Goal: Information Seeking & Learning: Learn about a topic

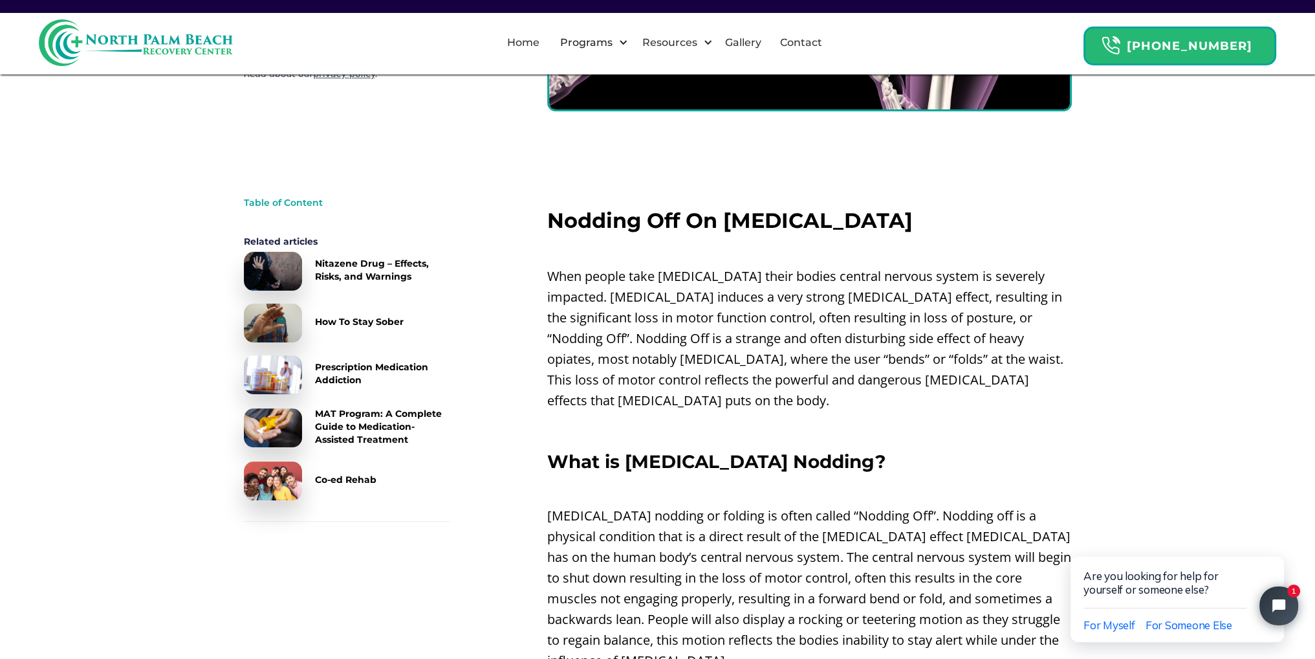
click at [555, 245] on p "‍" at bounding box center [809, 249] width 525 height 21
click at [891, 228] on h2 "Nodding Off On [MEDICAL_DATA]" at bounding box center [809, 220] width 525 height 23
click at [1005, 221] on h2 "Nodding Off On [MEDICAL_DATA]" at bounding box center [809, 220] width 525 height 23
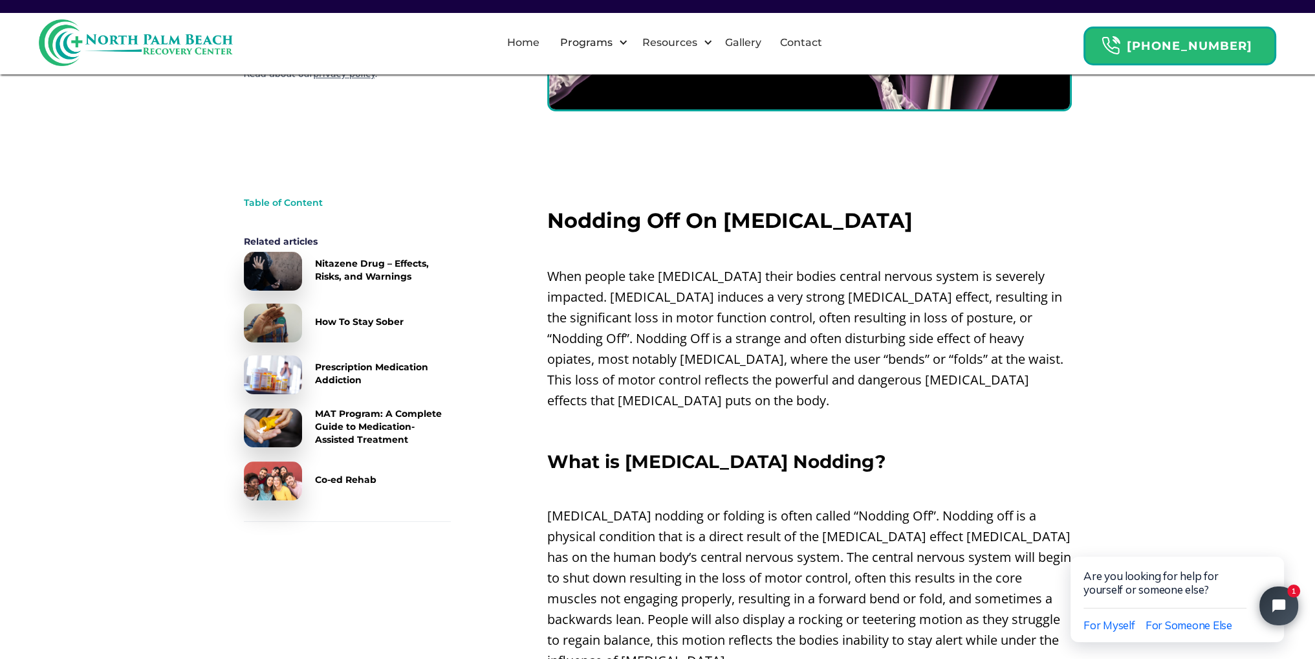
click at [1005, 221] on h2 "Nodding Off On [MEDICAL_DATA]" at bounding box center [809, 220] width 525 height 23
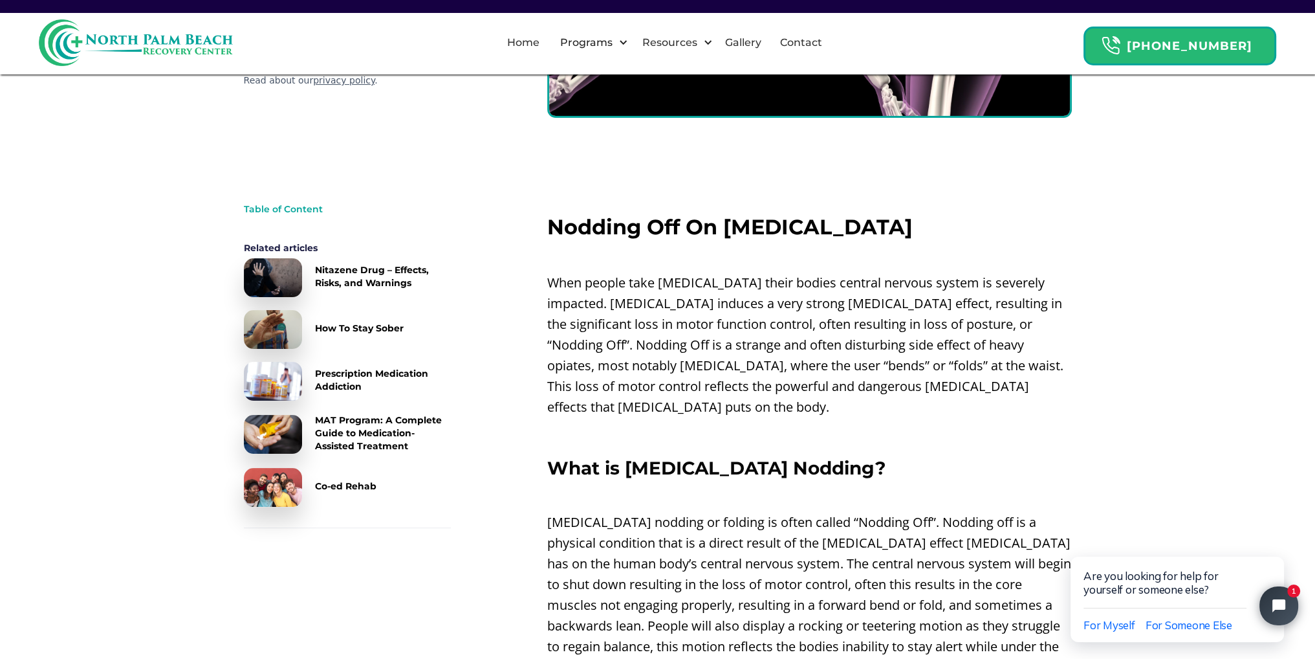
drag, startPoint x: 991, startPoint y: 441, endPoint x: 988, endPoint y: 428, distance: 13.3
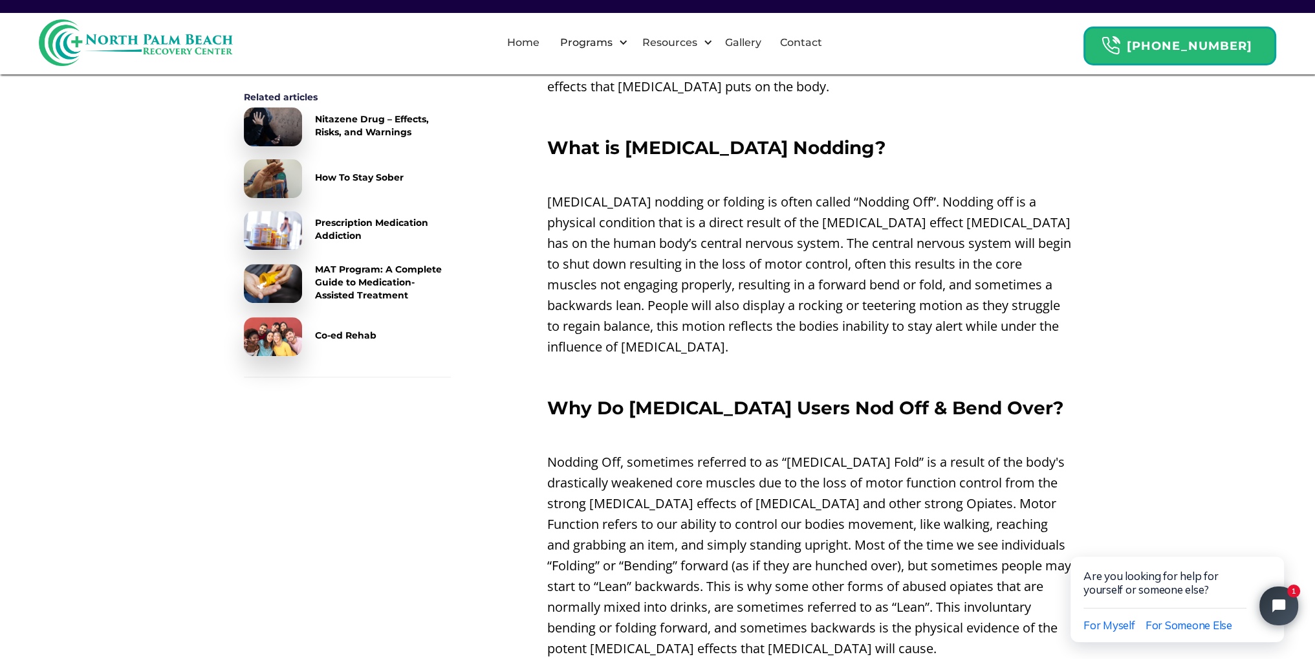
scroll to position [640, 0]
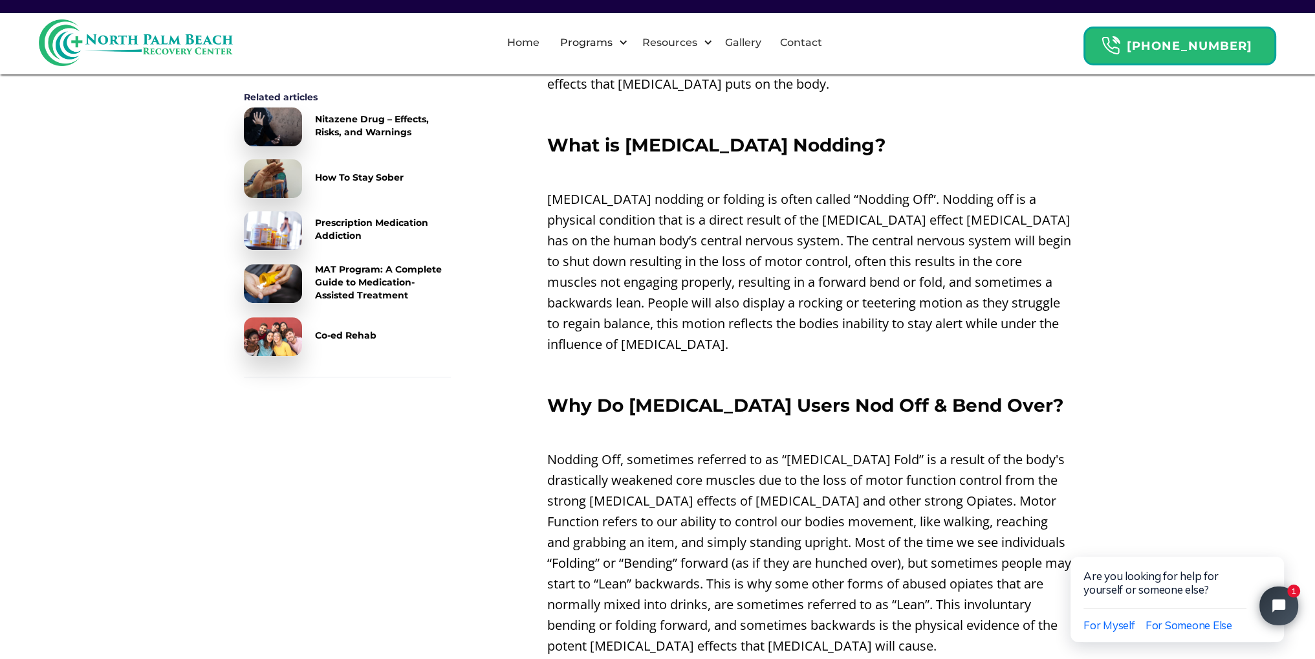
click at [872, 361] on p "‍" at bounding box center [809, 371] width 525 height 21
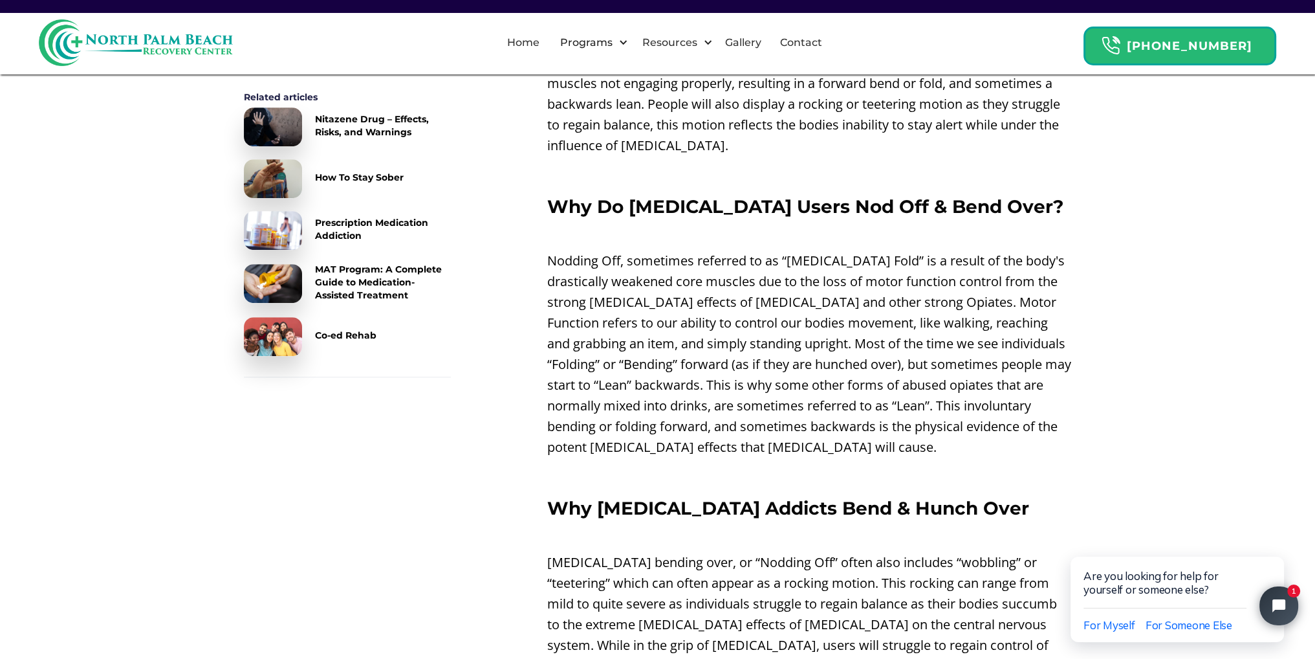
scroll to position [899, 0]
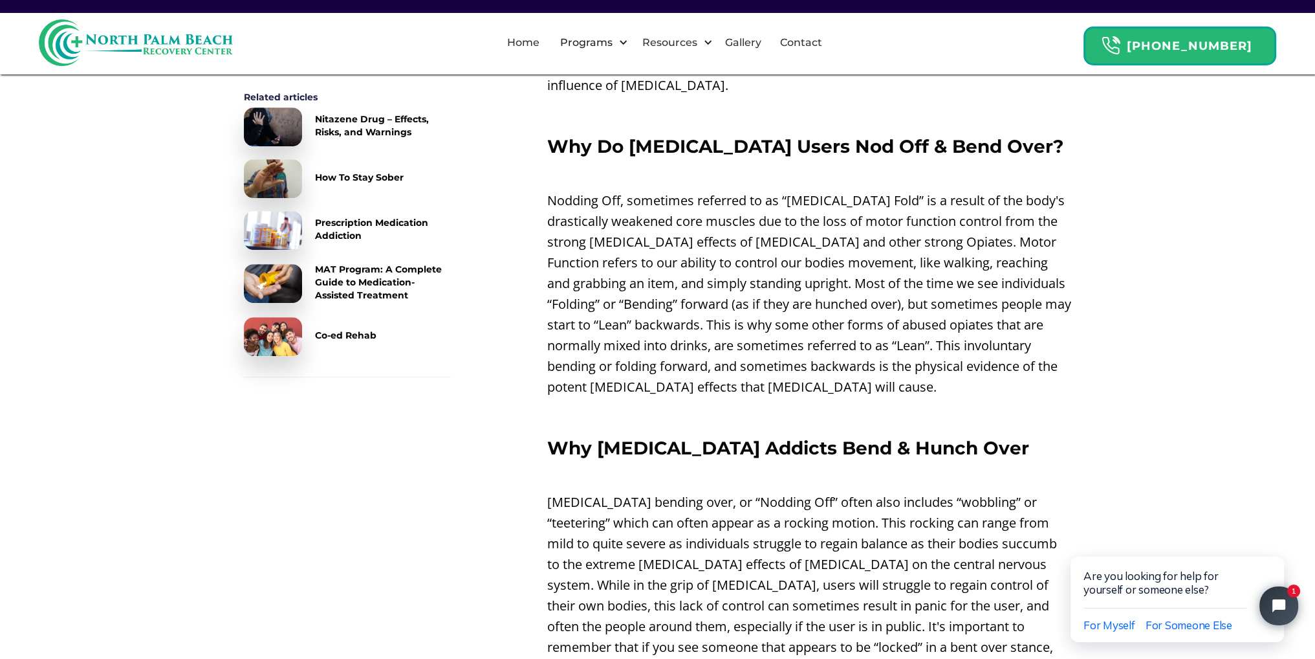
click at [794, 163] on p "‍" at bounding box center [809, 173] width 525 height 21
click at [800, 163] on p "‍" at bounding box center [809, 173] width 525 height 21
